Goal: Transaction & Acquisition: Download file/media

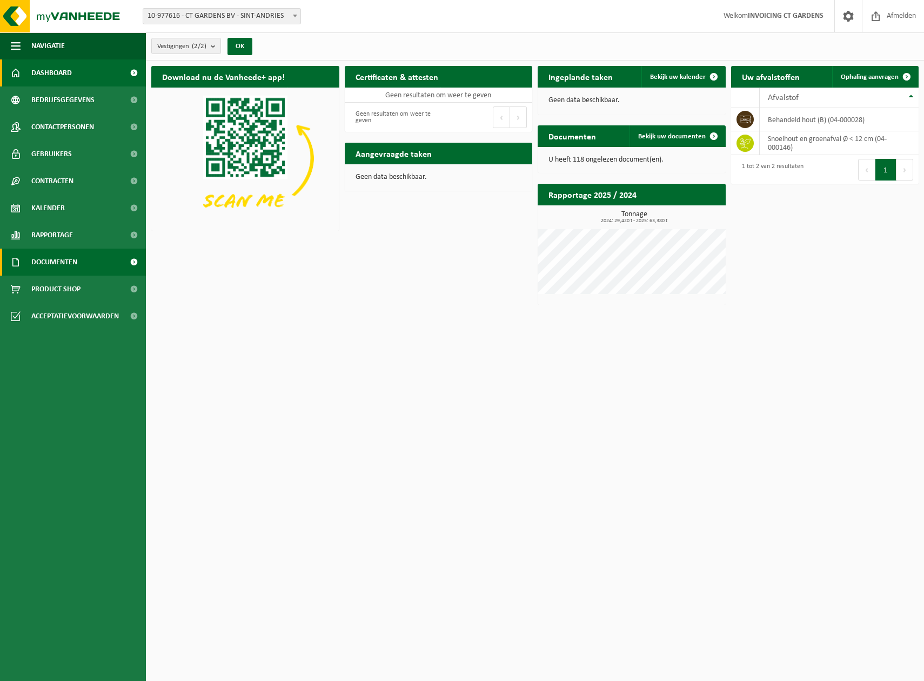
click at [101, 264] on link "Documenten" at bounding box center [73, 262] width 146 height 27
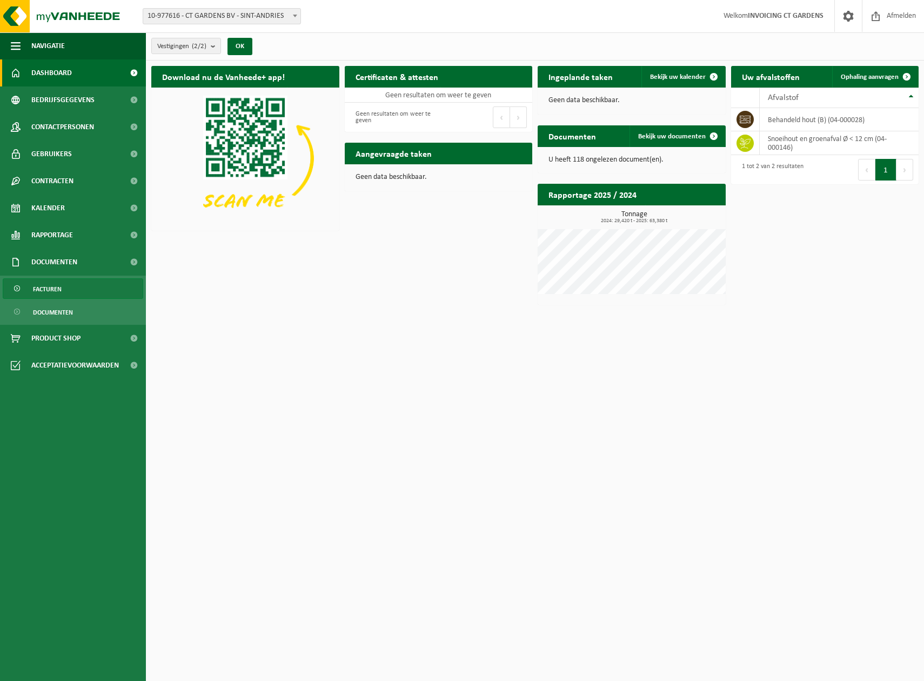
click at [98, 283] on link "Facturen" at bounding box center [73, 288] width 141 height 21
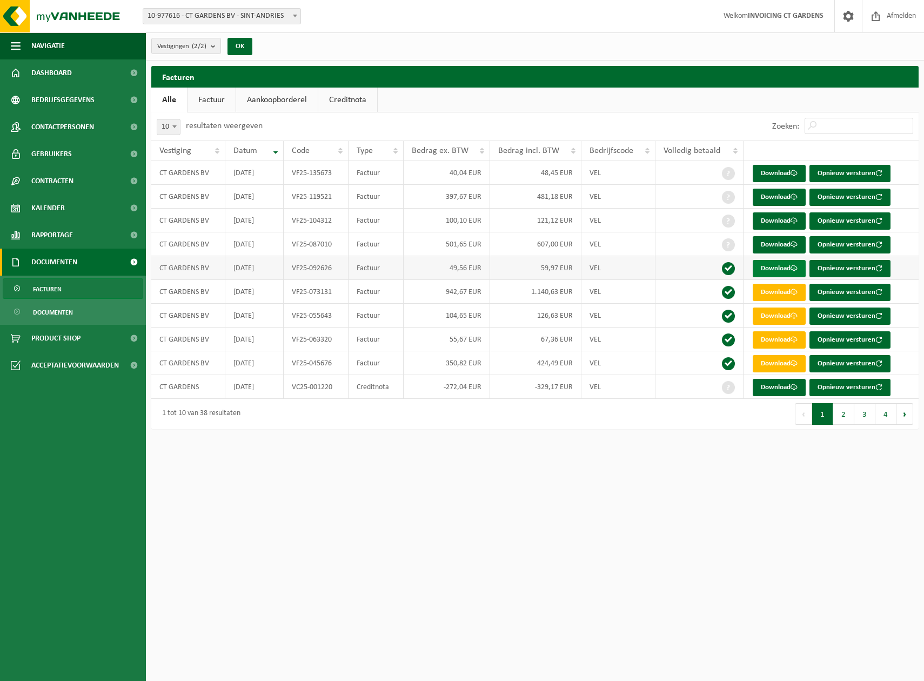
click at [791, 264] on link "Download" at bounding box center [779, 268] width 53 height 17
click at [783, 240] on link "Download" at bounding box center [779, 244] width 53 height 17
